Goal: Find specific page/section: Find specific page/section

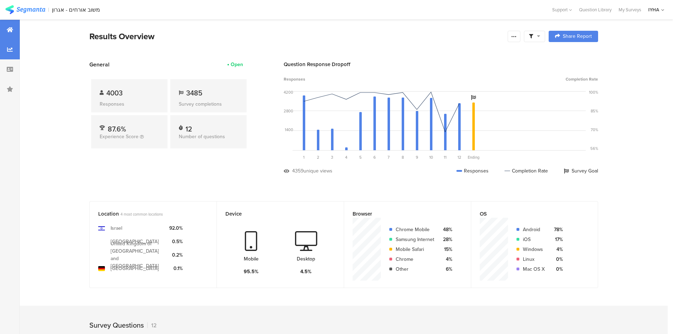
click at [4, 43] on div at bounding box center [10, 50] width 20 height 20
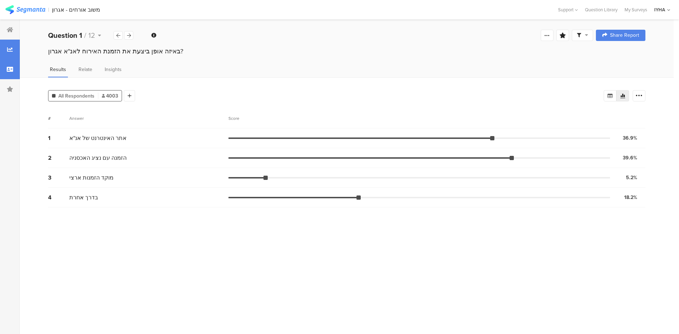
click at [6, 64] on div at bounding box center [10, 69] width 20 height 20
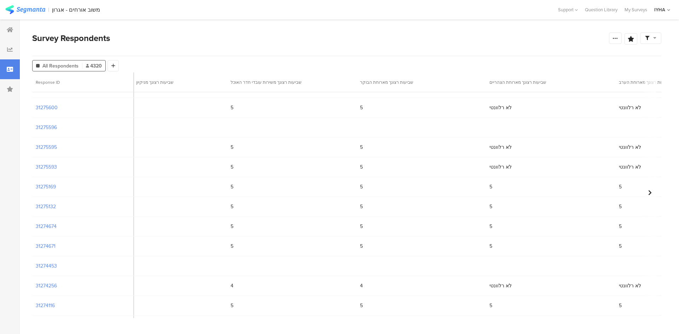
scroll to position [0, 1026]
